Goal: Complete application form

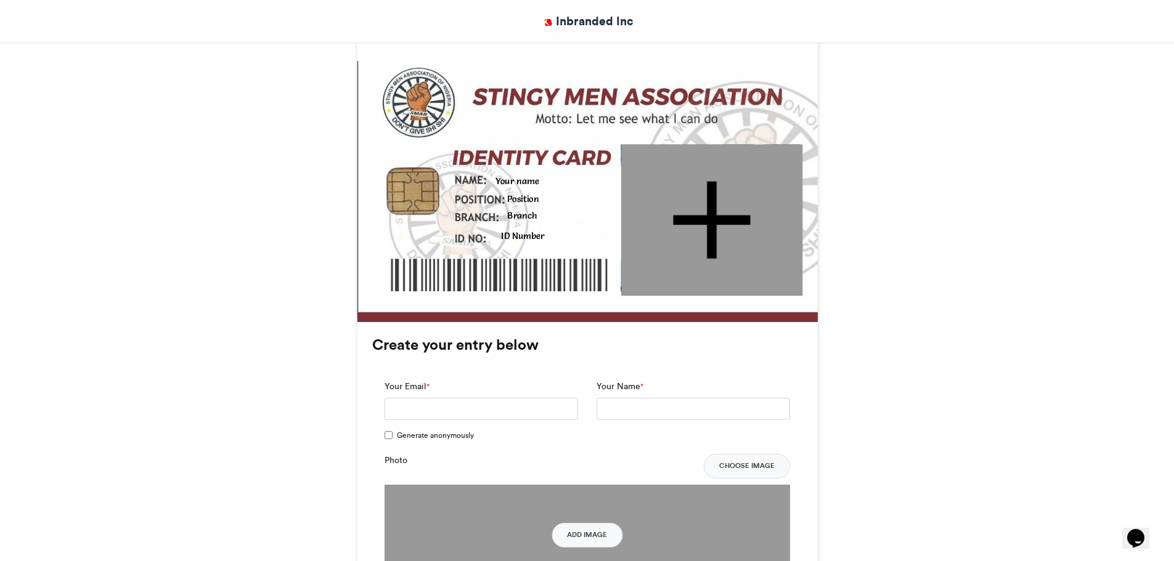
click at [520, 175] on div "Your name" at bounding box center [550, 181] width 108 height 12
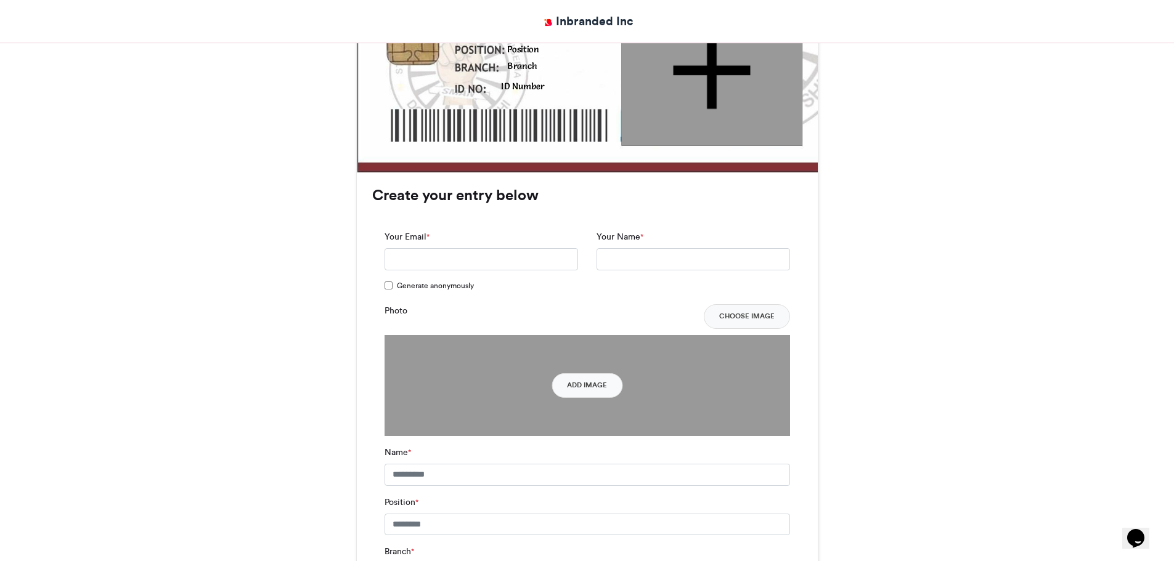
scroll to position [520, 0]
click at [455, 248] on input "Your Email *" at bounding box center [482, 259] width 194 height 22
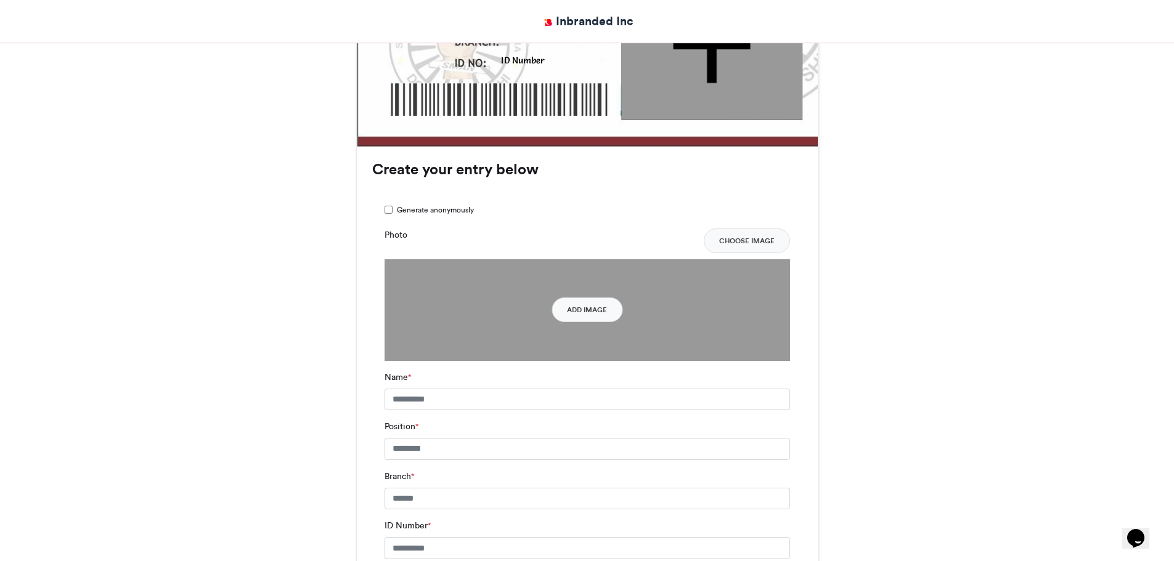
scroll to position [545, 0]
click at [480, 388] on input "Name *" at bounding box center [588, 399] width 406 height 22
type input "********"
click at [450, 438] on input "Position *" at bounding box center [588, 449] width 406 height 22
type input "**********"
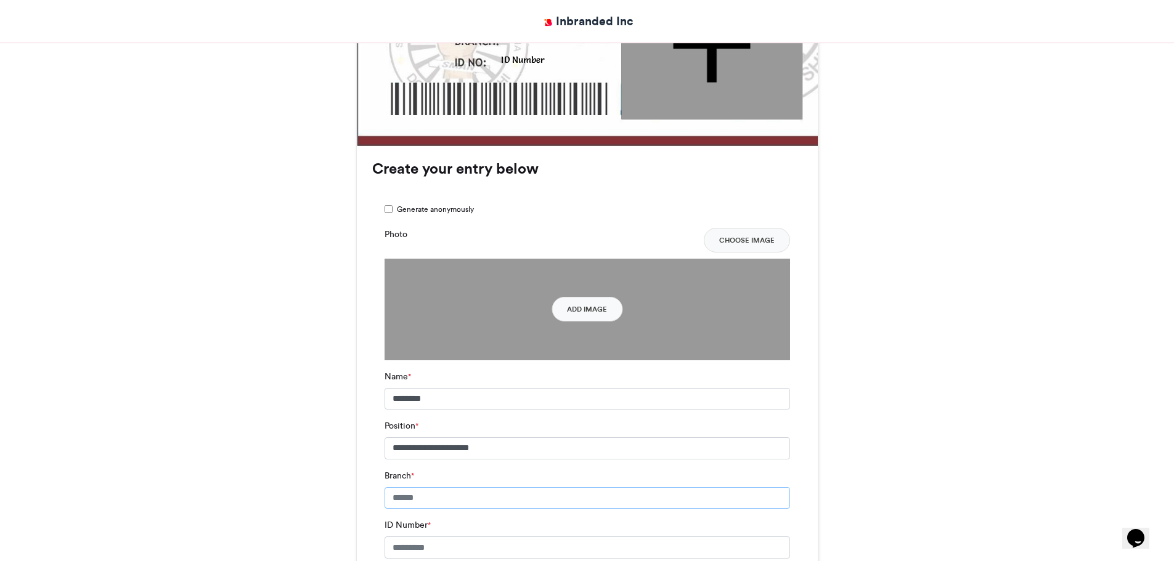
click at [425, 488] on input "Branch *" at bounding box center [588, 499] width 406 height 22
type input "******"
click at [418, 537] on input "ID Number *" at bounding box center [588, 548] width 406 height 22
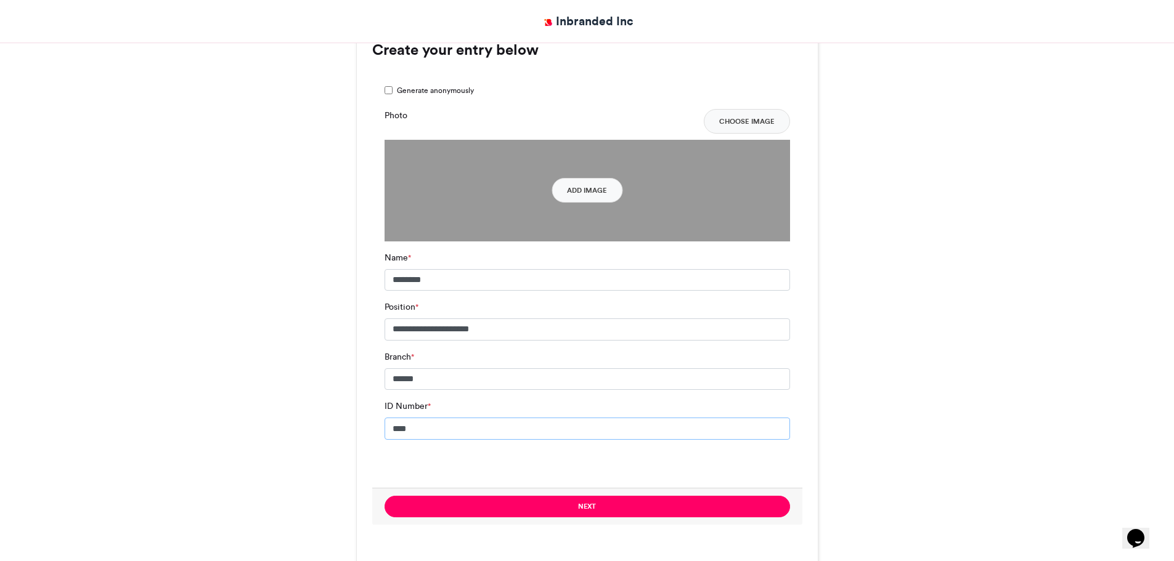
scroll to position [684, 0]
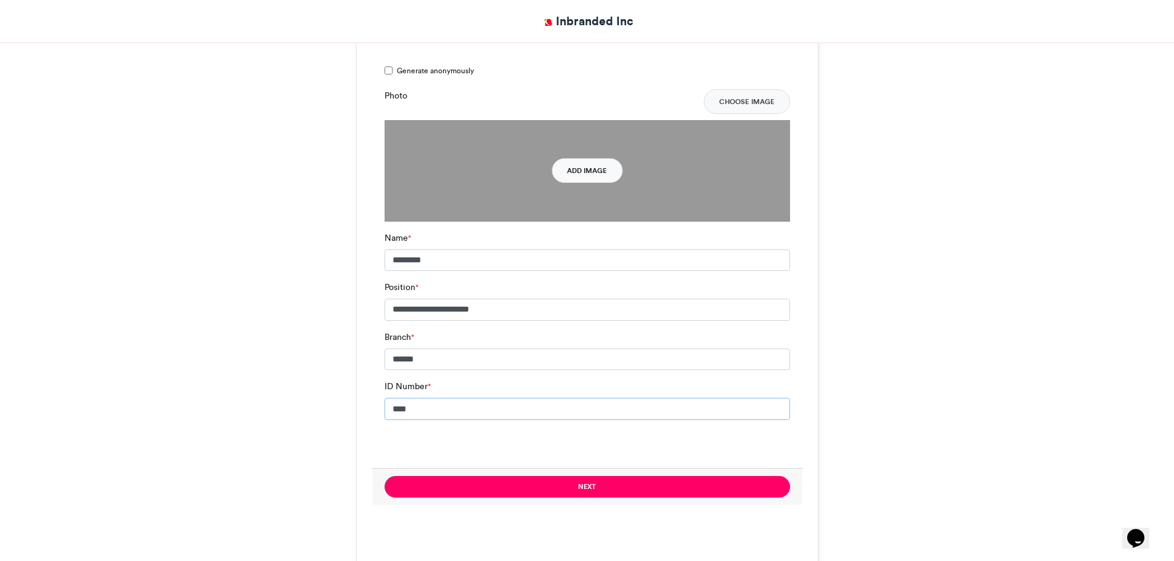
type input "****"
click at [589, 158] on button "Add Image" at bounding box center [587, 170] width 71 height 25
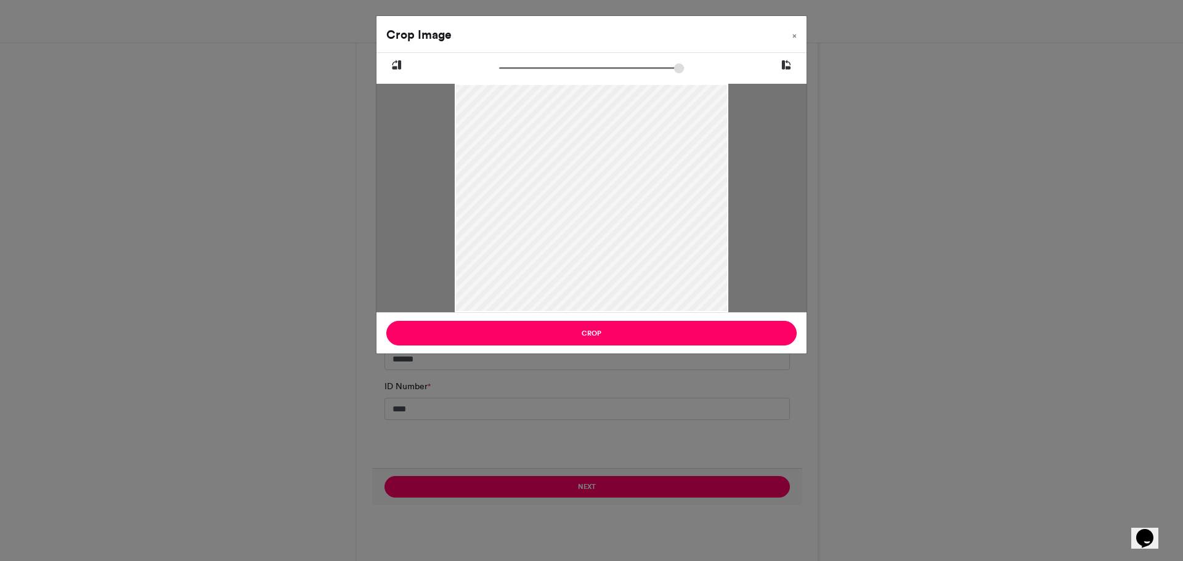
drag, startPoint x: 623, startPoint y: 187, endPoint x: 616, endPoint y: 262, distance: 74.9
click at [616, 262] on div at bounding box center [592, 265] width 274 height 365
drag, startPoint x: 503, startPoint y: 68, endPoint x: 581, endPoint y: 71, distance: 77.7
type input "******"
click at [581, 71] on input "zoom" at bounding box center [591, 68] width 185 height 12
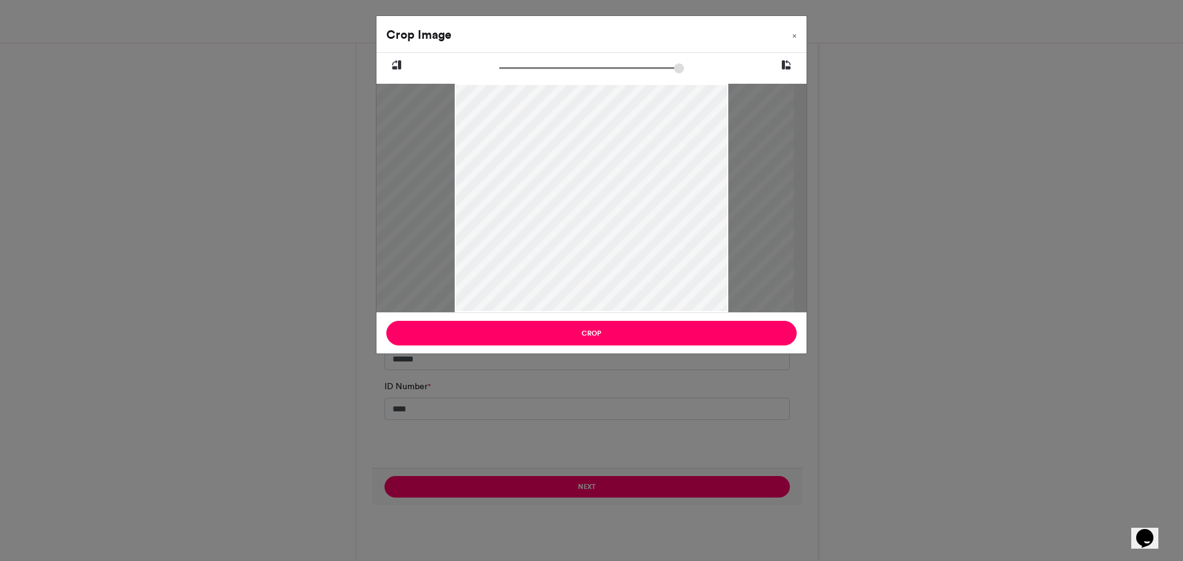
drag, startPoint x: 607, startPoint y: 178, endPoint x: 577, endPoint y: 198, distance: 36.1
click at [577, 198] on div at bounding box center [561, 332] width 465 height 619
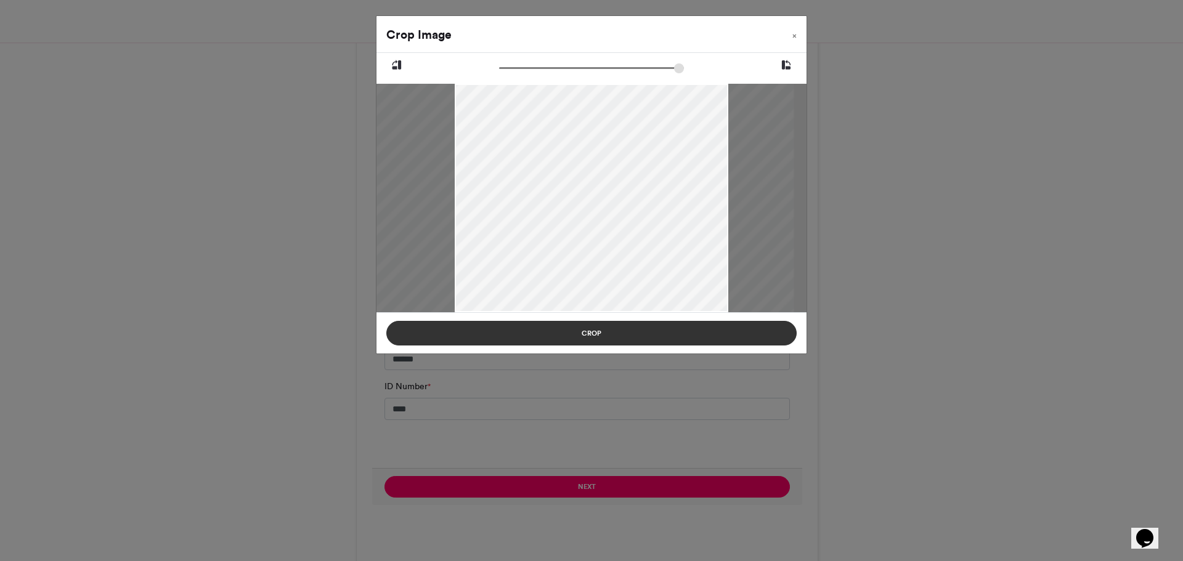
click at [586, 339] on button "Crop" at bounding box center [591, 333] width 410 height 25
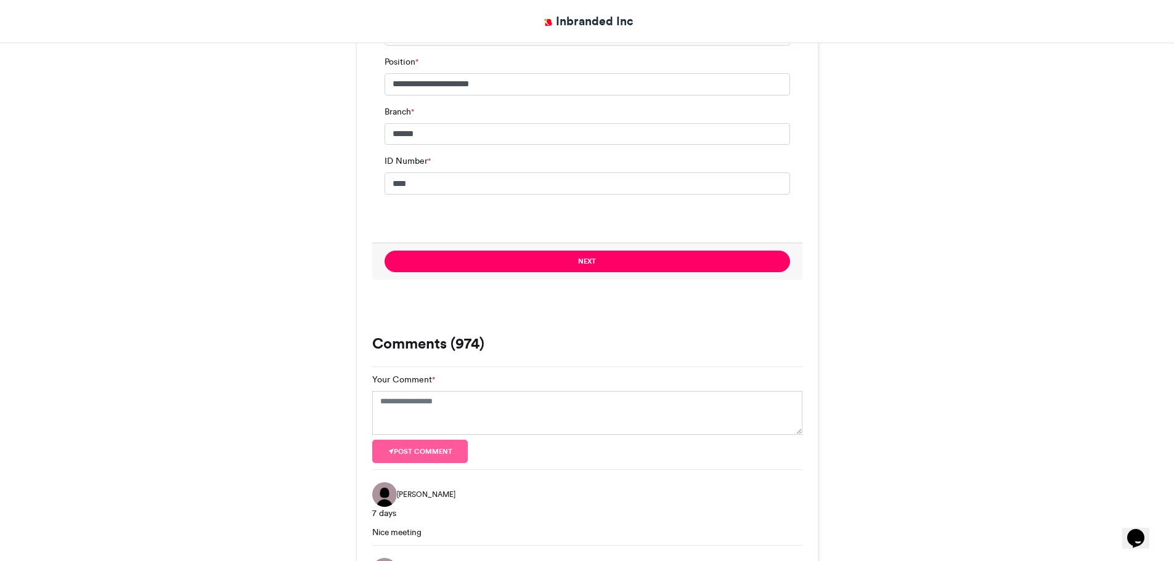
scroll to position [901, 0]
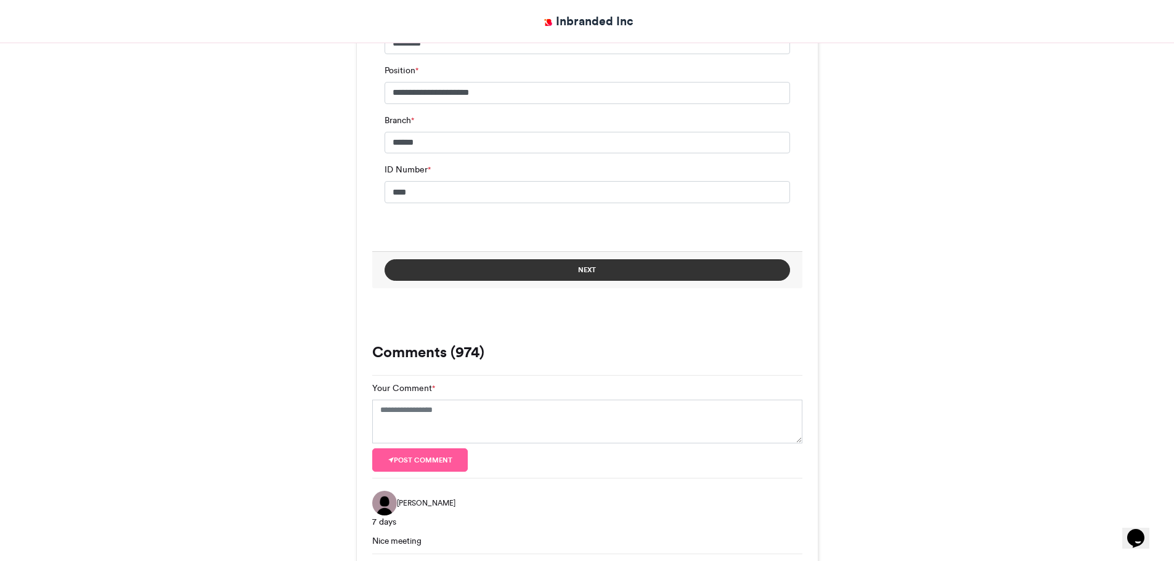
click at [579, 259] on button "Next" at bounding box center [588, 270] width 406 height 22
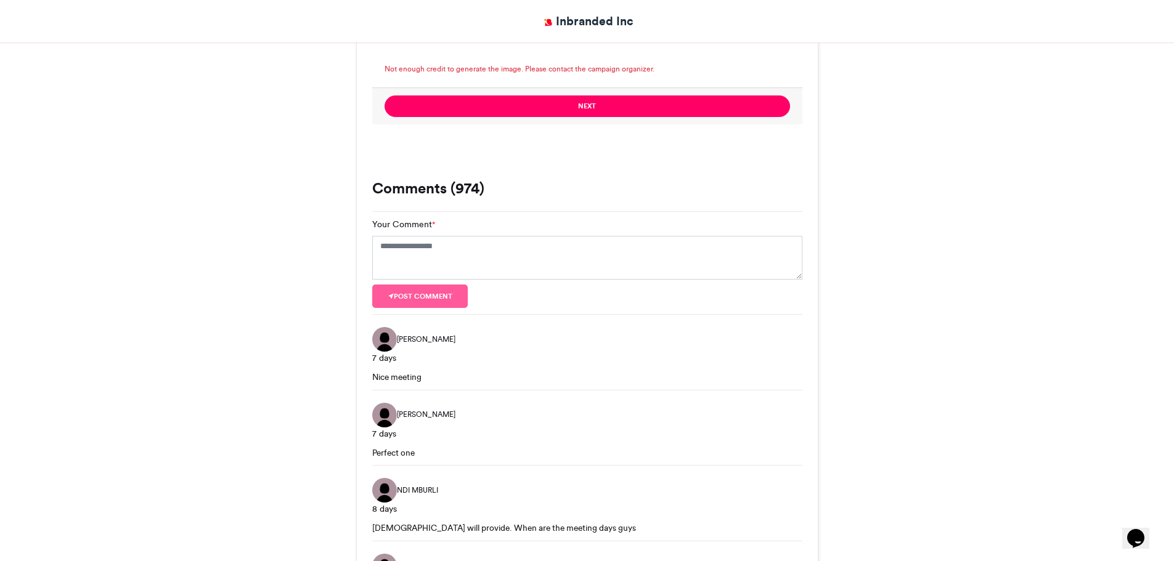
scroll to position [1064, 0]
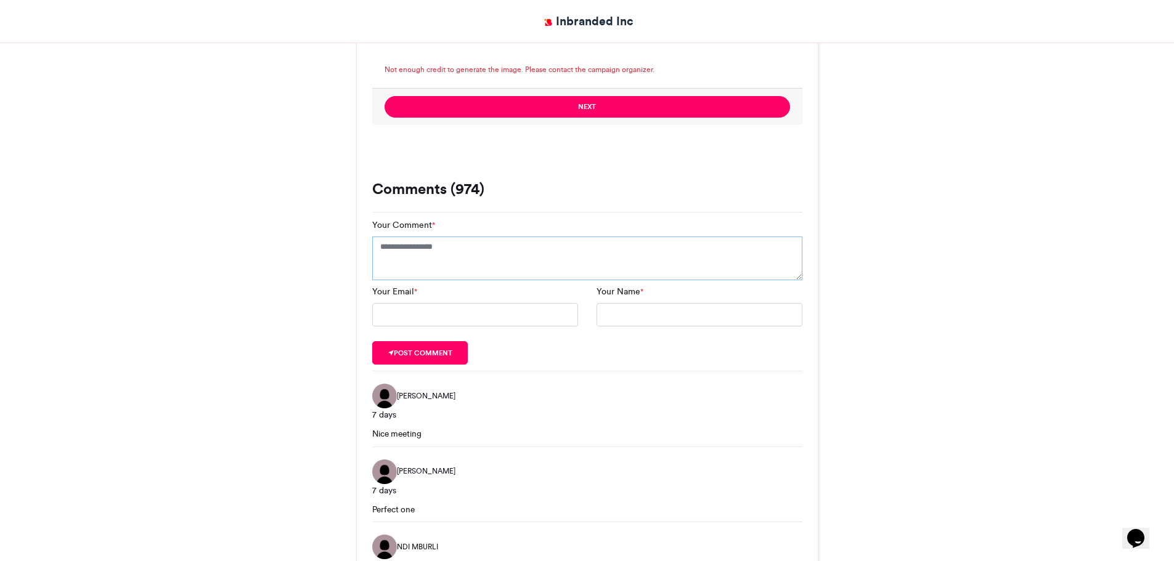
click at [462, 237] on textarea "Your Comment *" at bounding box center [587, 259] width 430 height 44
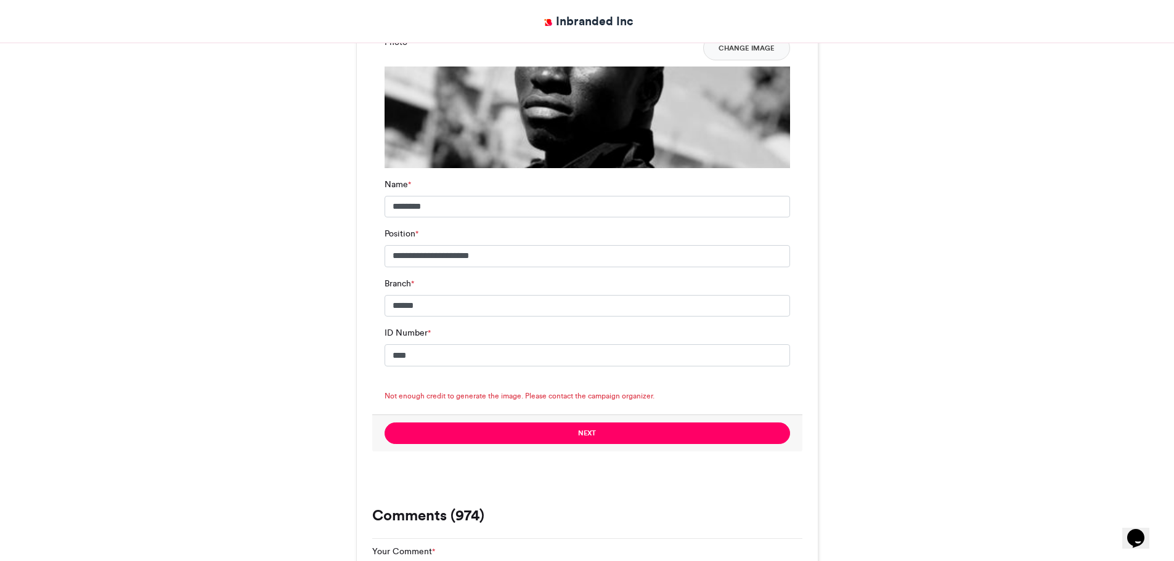
scroll to position [737, 0]
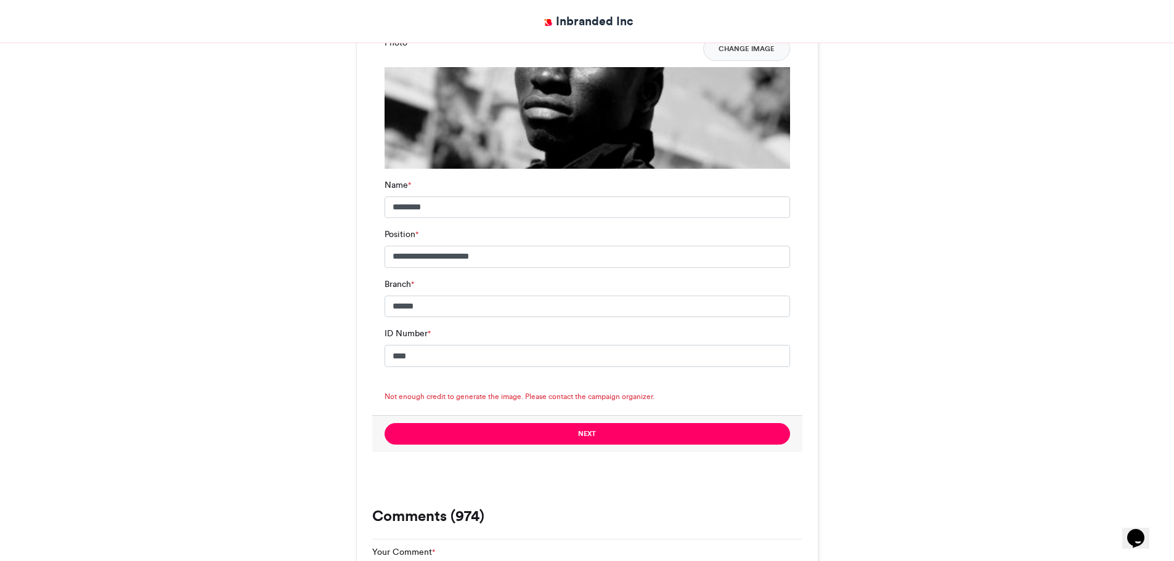
click at [598, 107] on img at bounding box center [588, 236] width 406 height 338
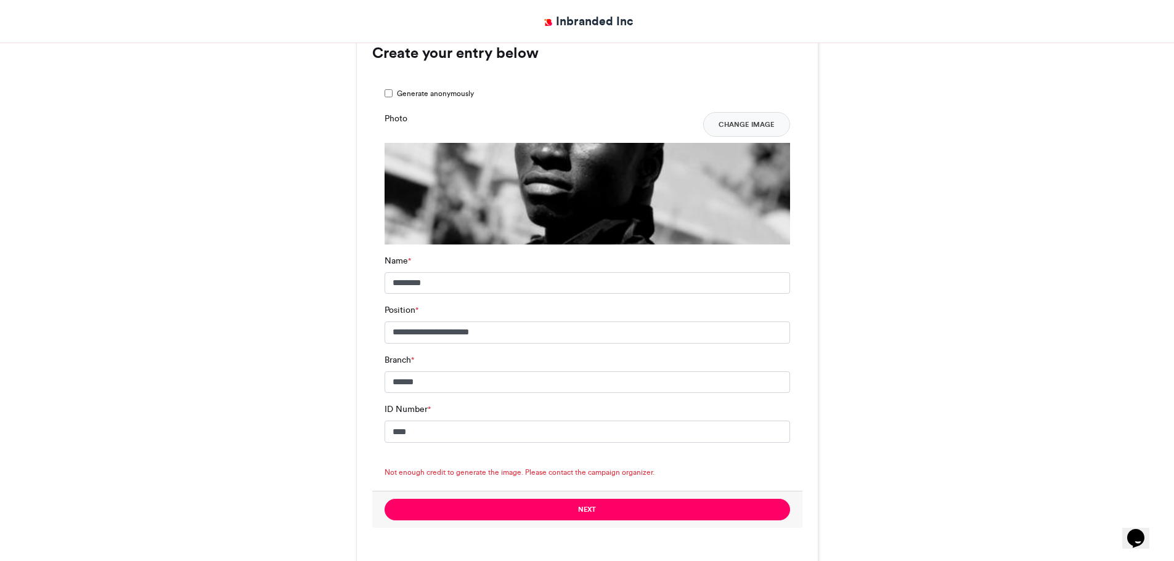
scroll to position [657, 0]
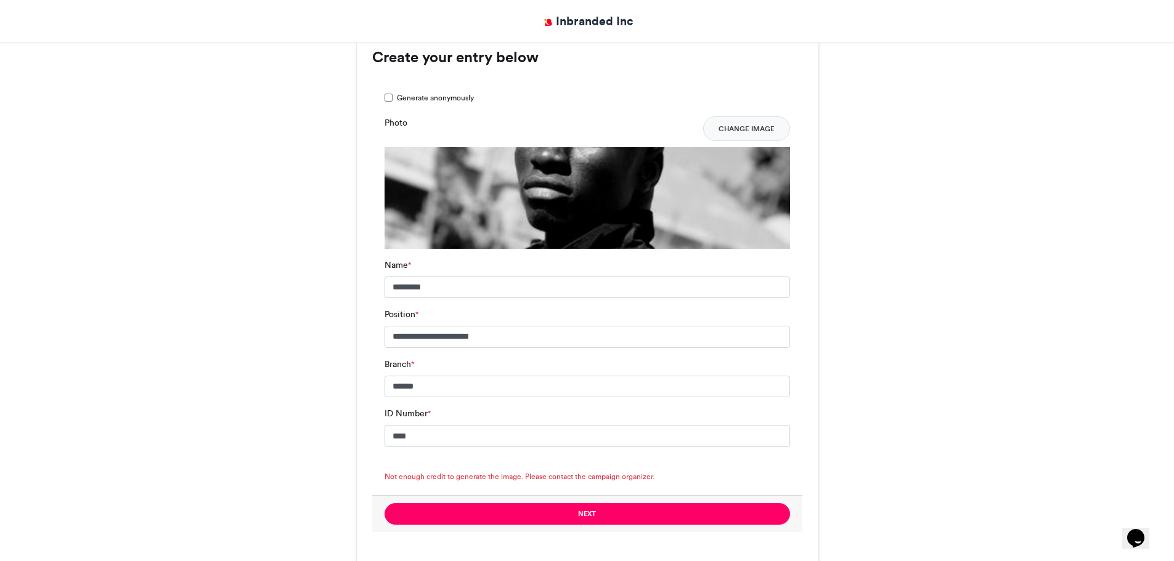
click at [578, 201] on img at bounding box center [588, 316] width 406 height 338
click at [745, 116] on button "Change Image" at bounding box center [746, 128] width 87 height 25
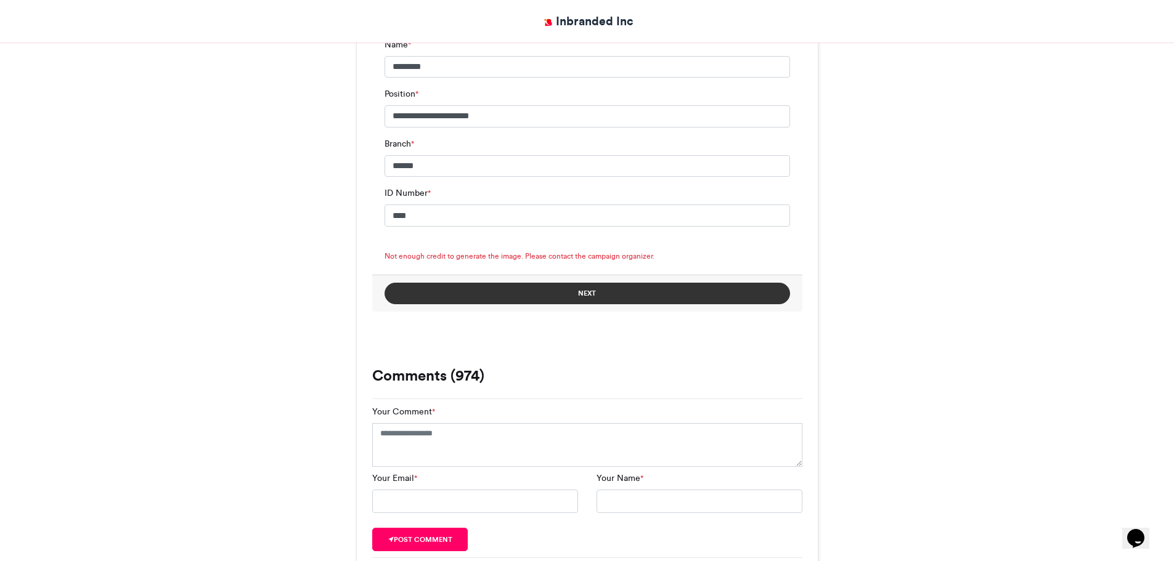
scroll to position [878, 0]
click at [636, 282] on button "Next" at bounding box center [588, 293] width 406 height 22
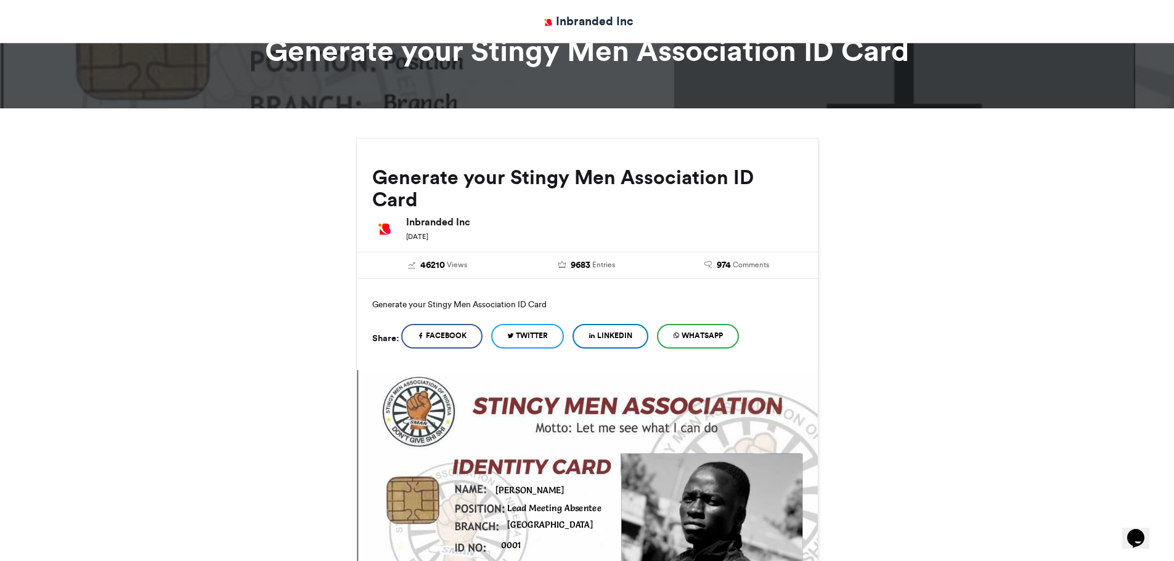
scroll to position [59, 0]
